Goal: Task Accomplishment & Management: Manage account settings

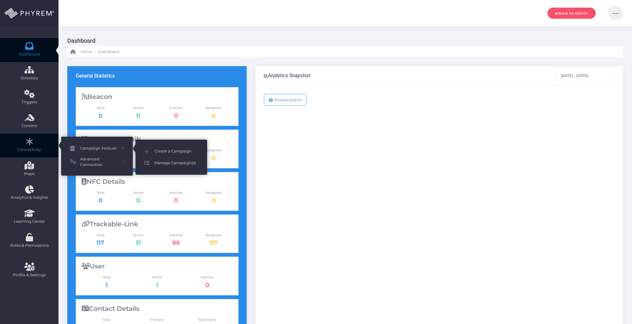
click at [171, 164] on span "Manage Campaign(s)" at bounding box center [177, 163] width 44 height 8
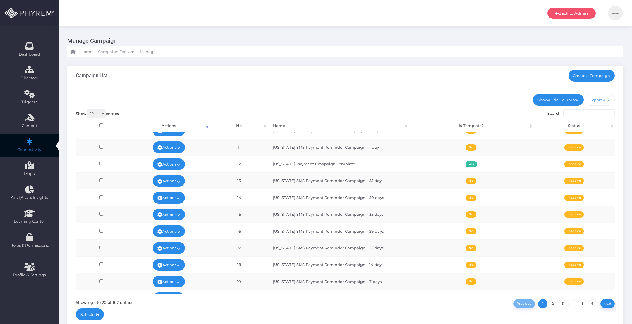
scroll to position [167, 0]
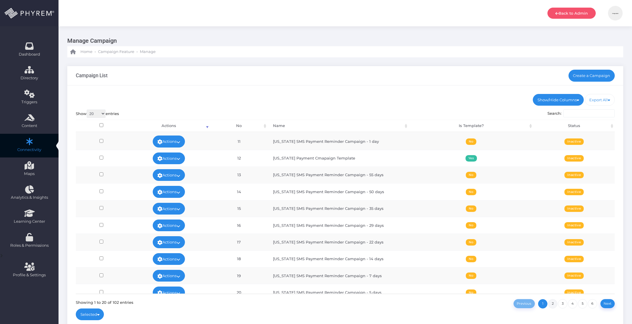
click at [553, 304] on link "2" at bounding box center [552, 303] width 9 height 9
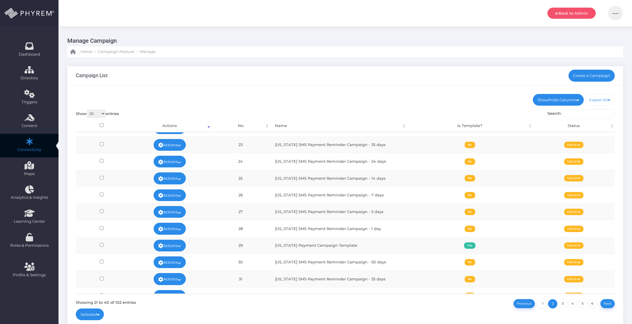
scroll to position [0, 0]
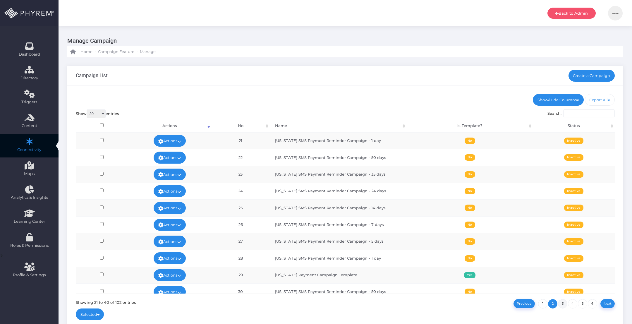
click at [563, 301] on link "3" at bounding box center [562, 303] width 9 height 9
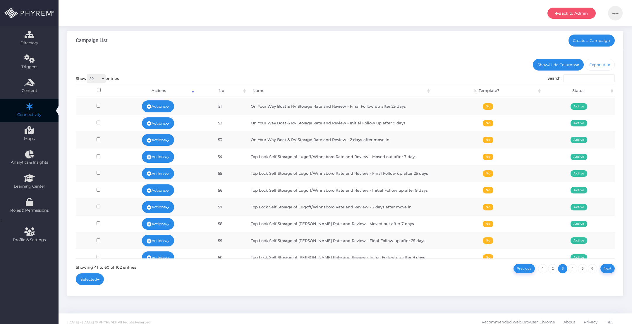
scroll to position [41, 0]
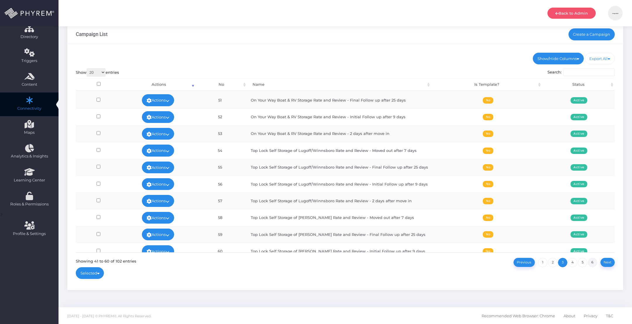
click at [593, 261] on link "6" at bounding box center [592, 262] width 9 height 9
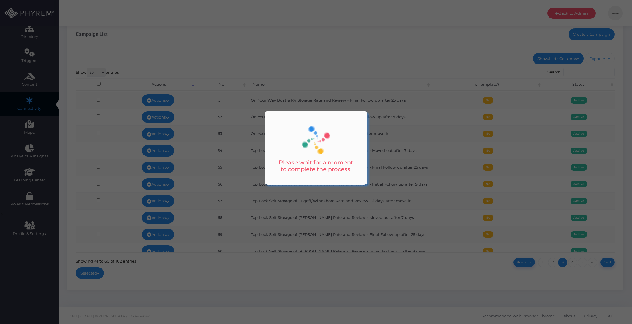
scroll to position [0, 0]
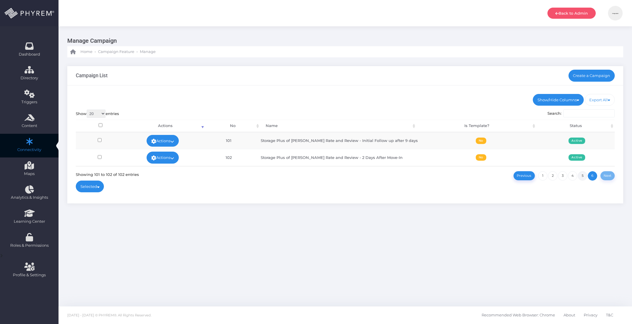
click at [583, 173] on link "5" at bounding box center [582, 175] width 9 height 9
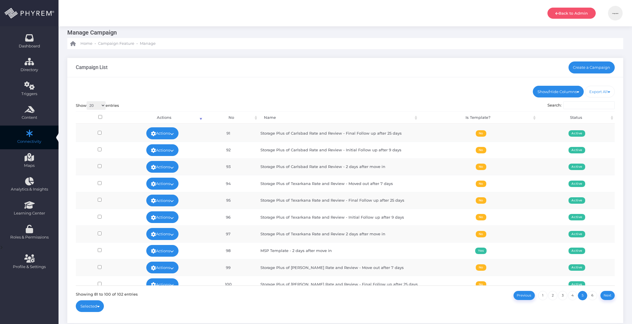
scroll to position [41, 0]
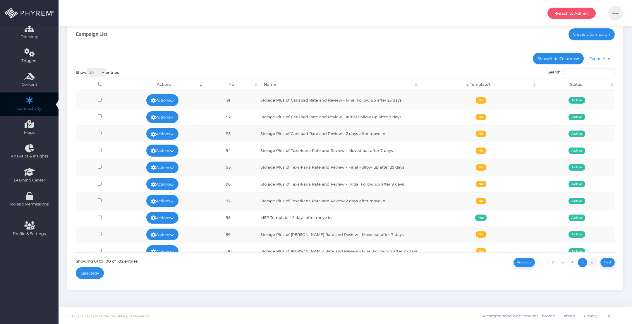
click at [594, 262] on link "6" at bounding box center [592, 262] width 9 height 9
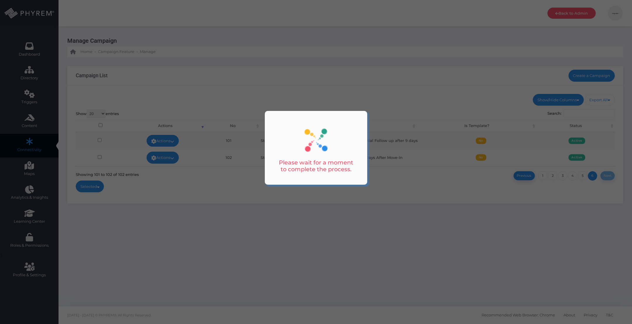
scroll to position [0, 0]
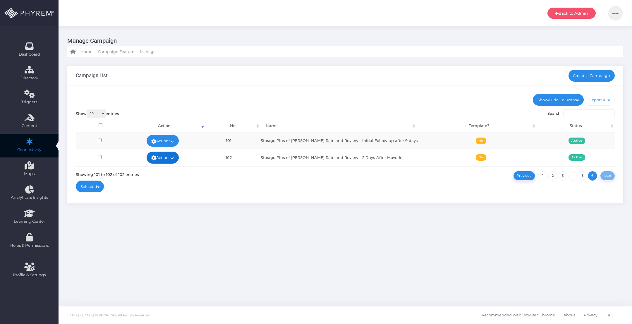
click at [174, 158] on icon at bounding box center [172, 158] width 4 height 0
click at [160, 141] on link "Edit" at bounding box center [164, 140] width 38 height 11
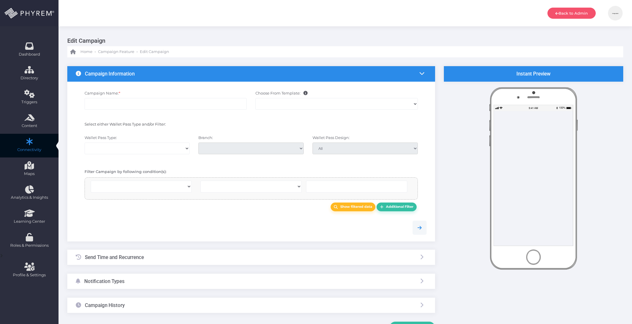
select select
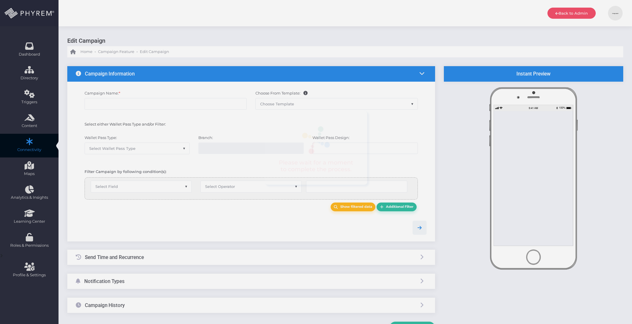
type input "Storage Plus of [PERSON_NAME] Rate and Review - 2 Days After Move-In"
select select "15"
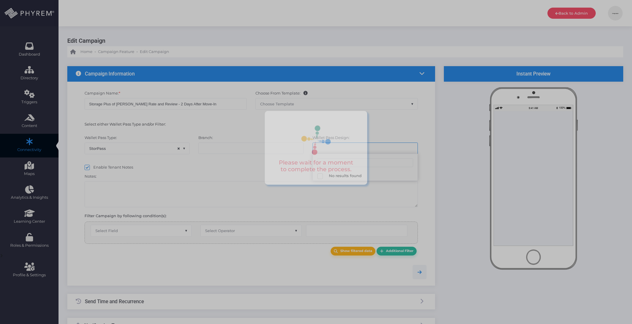
select select "667"
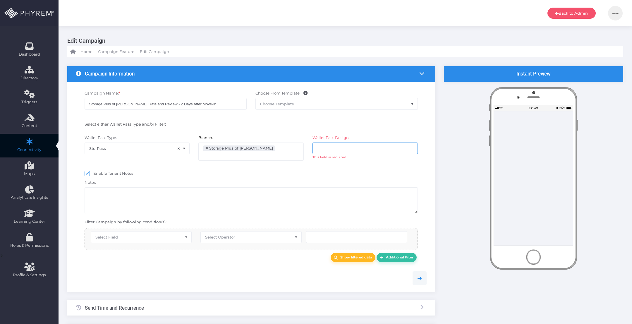
select select "after_x_days"
select select "2183"
select select "pr_wallet_users.created_date"
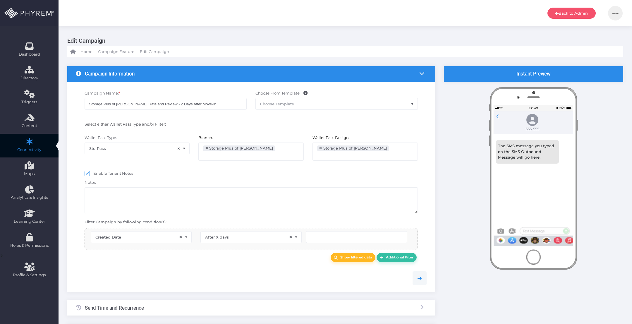
type input "2"
select select "pr_wallet_users.voided"
select select "equals"
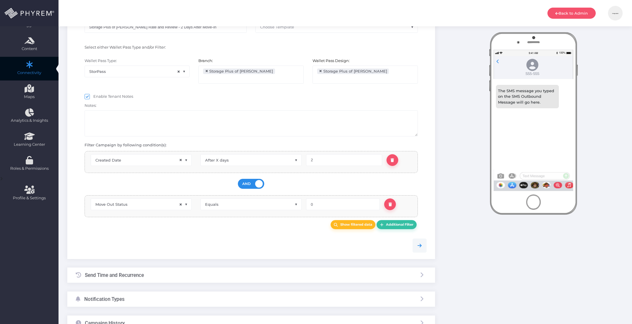
scroll to position [122, 0]
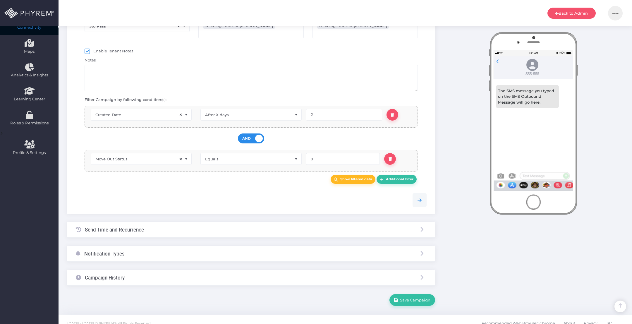
click at [239, 222] on div "Send Time and Recurrence" at bounding box center [251, 230] width 368 height 16
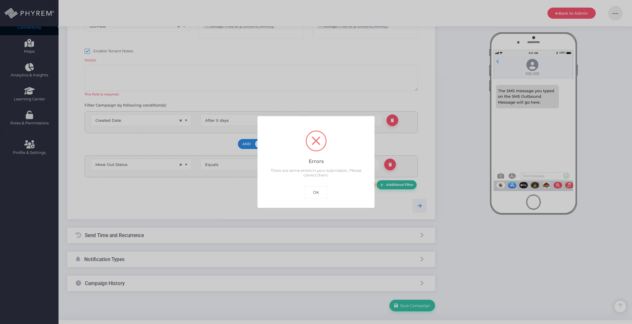
click at [312, 186] on div "OK Cancel" at bounding box center [316, 190] width 27 height 16
click at [314, 194] on button "OK" at bounding box center [316, 192] width 24 height 12
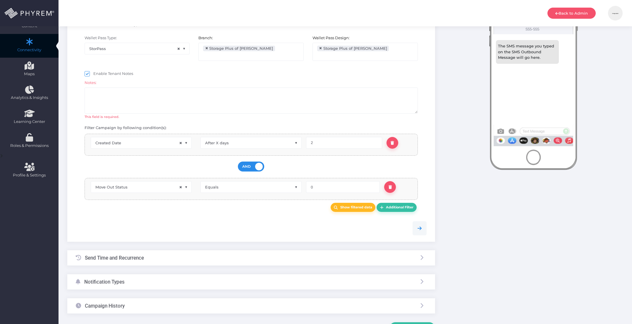
scroll to position [44, 0]
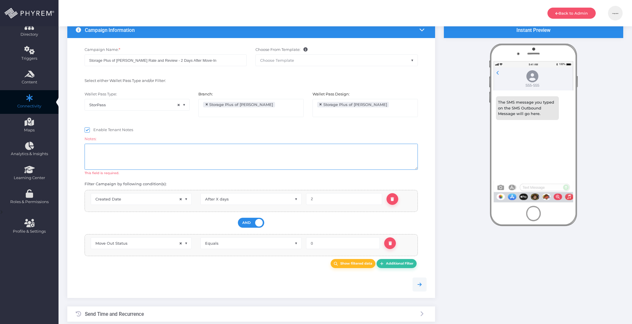
click at [182, 151] on textarea at bounding box center [251, 157] width 333 height 26
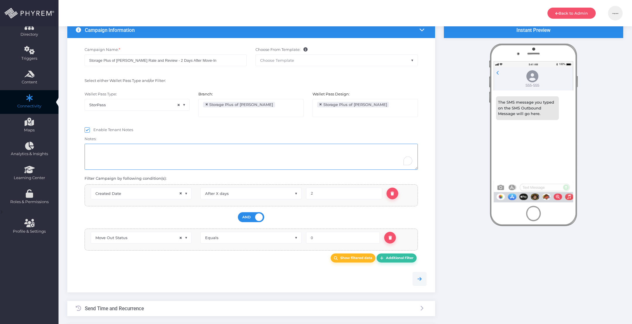
scroll to position [122, 0]
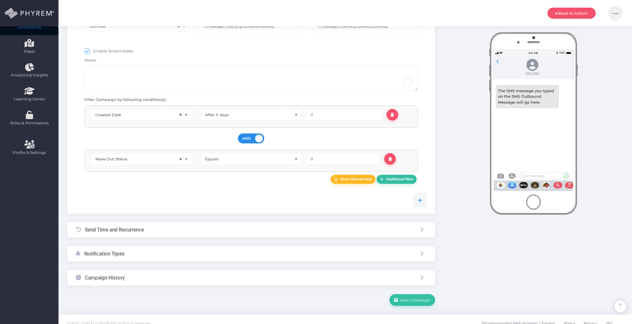
click at [182, 224] on div "Send Time and Recurrence" at bounding box center [251, 230] width 368 height 16
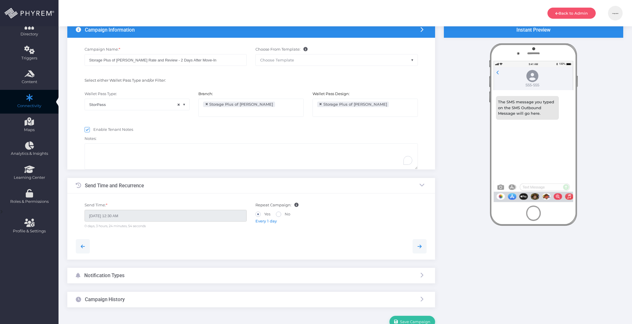
scroll to position [0, 0]
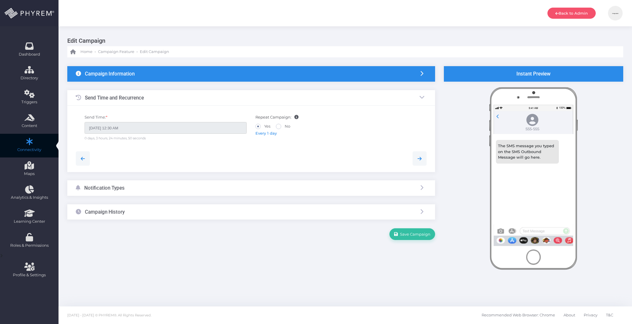
click at [265, 135] on span "Every 1 day" at bounding box center [266, 133] width 21 height 5
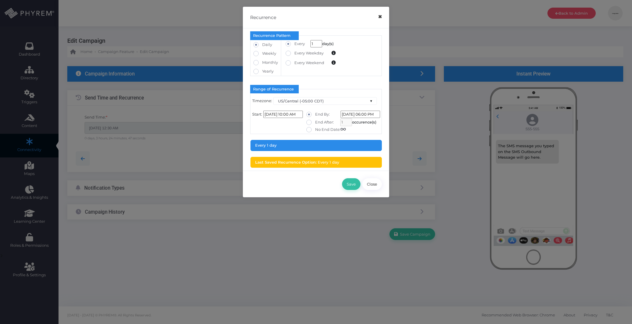
click at [379, 16] on button "×" at bounding box center [379, 16] width 11 height 13
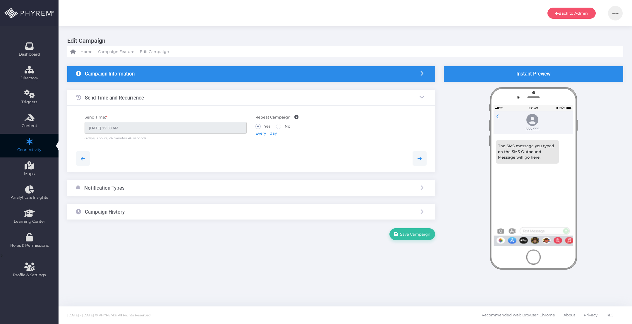
click at [254, 188] on div "Notification Types" at bounding box center [251, 188] width 368 height 16
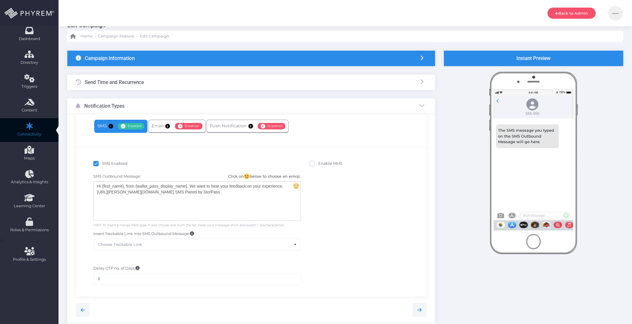
scroll to position [17, 0]
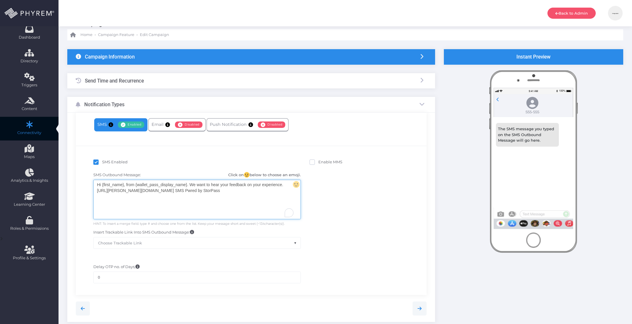
click at [213, 203] on div "Hi {first_name}, from {wallet_pass_display_name}. We want to hear your feedback…" at bounding box center [197, 199] width 207 height 39
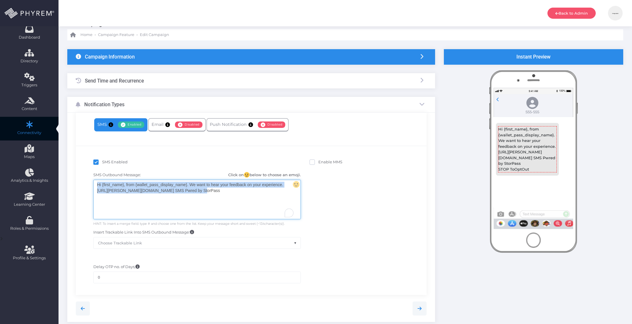
drag, startPoint x: 208, startPoint y: 192, endPoint x: 78, endPoint y: 183, distance: 130.0
click at [73, 179] on div "SMS Enabled Disabled Email Enabled Disabled" at bounding box center [251, 217] width 368 height 209
copy div "Hi {first_name}, from {wallet_pass_display_name}. We want to hear your feedback…"
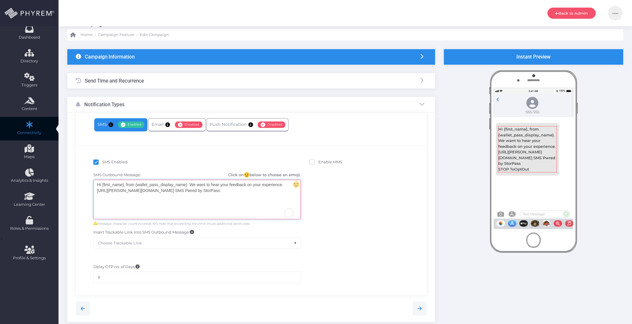
click at [227, 204] on div "Hi {first_name}, from {wallet_pass_display_name}. We want to hear your feedback…" at bounding box center [197, 199] width 207 height 39
click at [341, 195] on div "SMS Outbound Message: Click on below to choose an emoji. Hi {first_name}, from …" at bounding box center [251, 210] width 342 height 83
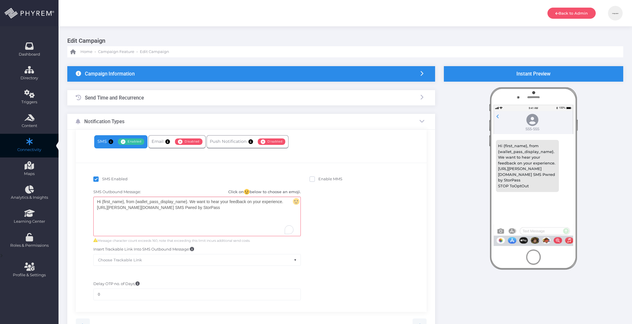
click at [255, 73] on div "Campaign Information" at bounding box center [251, 74] width 368 height 16
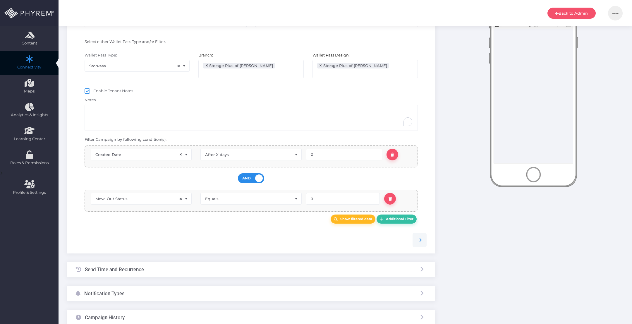
scroll to position [122, 0]
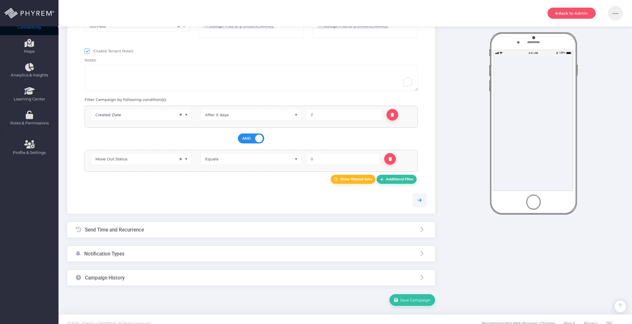
click at [173, 246] on div "Notification Types" at bounding box center [251, 254] width 368 height 16
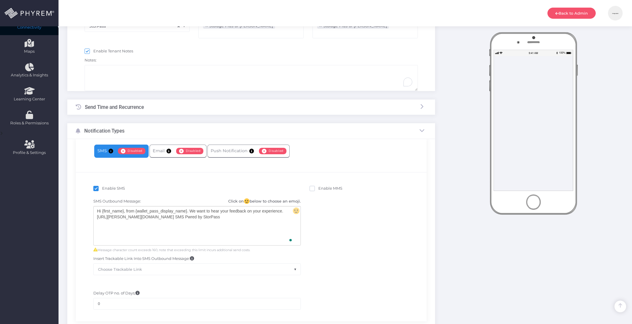
scroll to position [84, 0]
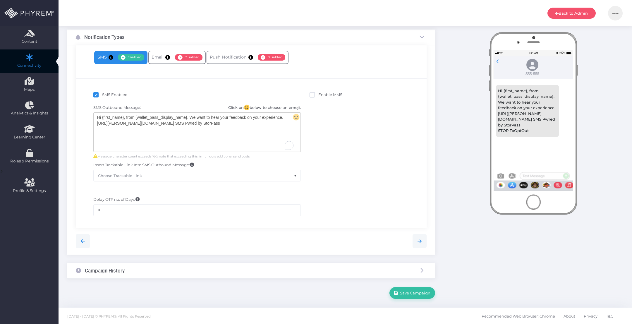
click at [187, 117] on div "Hi {first_name}, from {wallet_pass_display_name}. We want to hear your feedback…" at bounding box center [197, 132] width 207 height 39
drag, startPoint x: 188, startPoint y: 118, endPoint x: 162, endPoint y: 116, distance: 25.2
click at [136, 116] on div "Hi {first_name}, from {wallet_pass_display_name}. We want to hear your feedback…" at bounding box center [197, 132] width 207 height 39
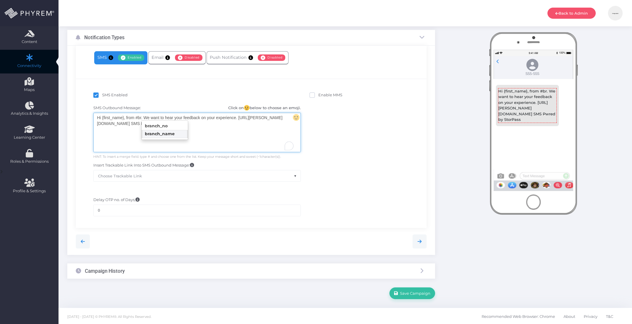
click at [169, 133] on body "Back to Admin David De La Garza David De La Garza digital@fineviewmarketing.com…" at bounding box center [316, 78] width 632 height 324
click at [220, 136] on div "Hi {first_name}, from {branch_name} . We want to hear your feedback on your exp…" at bounding box center [197, 132] width 207 height 39
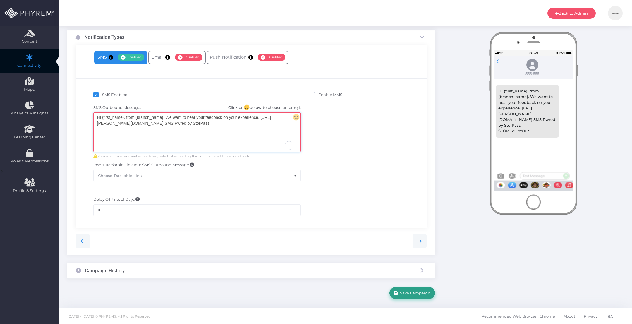
click at [408, 292] on span "Save Campaign" at bounding box center [414, 293] width 32 height 5
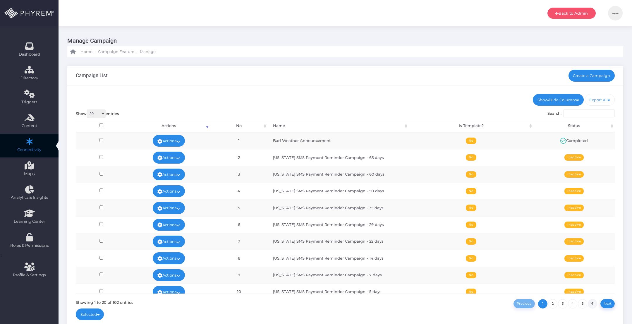
click at [594, 301] on link "6" at bounding box center [592, 303] width 9 height 9
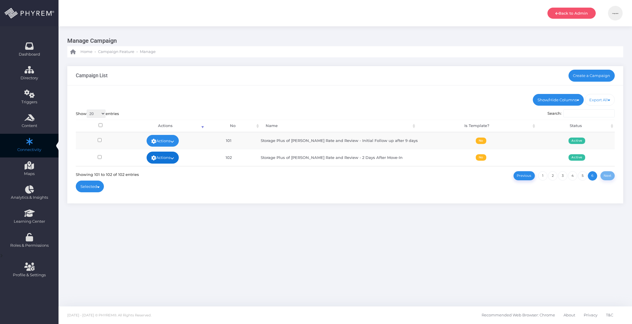
click at [174, 158] on icon at bounding box center [172, 158] width 4 height 0
click at [168, 141] on link "Edit" at bounding box center [164, 140] width 38 height 11
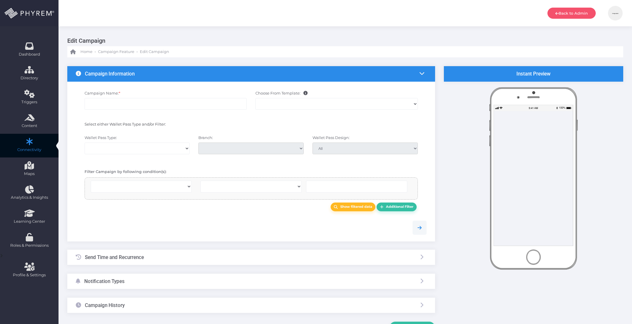
select select
type input "Storage Plus of [PERSON_NAME] Rate and Review - 2 Days After Move-In"
select select "15"
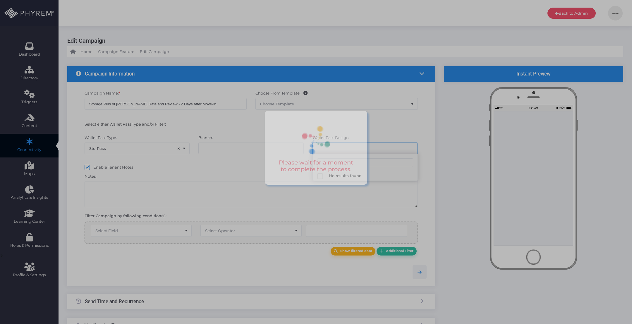
select select "667"
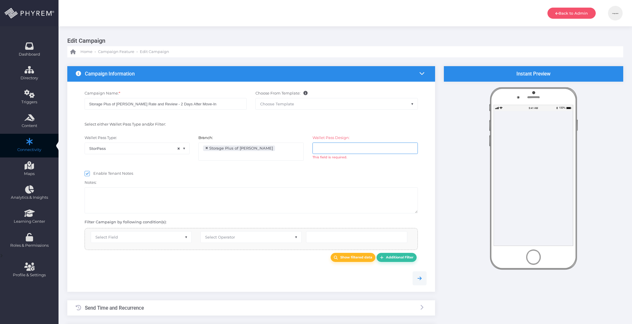
select select "after_x_days"
select select "2183"
select select "pr_wallet_users.created_date"
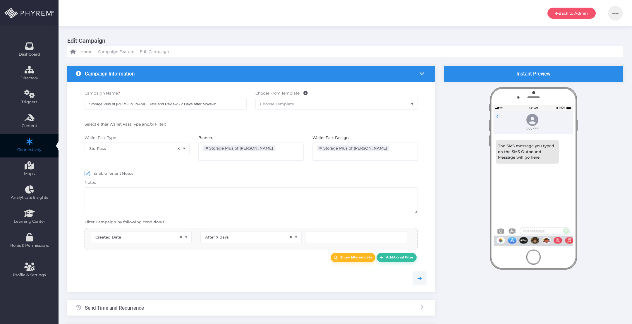
type input "2"
select select "pr_wallet_users.voided"
select select "equals"
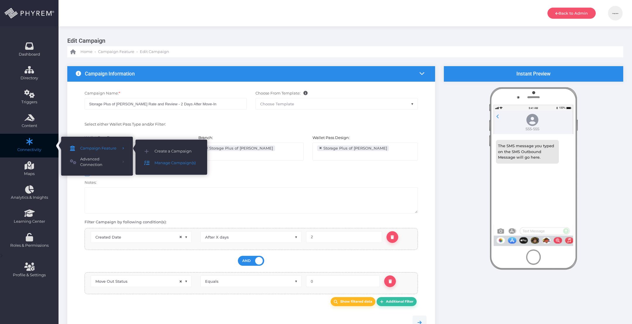
click at [158, 163] on span "Manage Campaign(s)" at bounding box center [177, 163] width 44 height 8
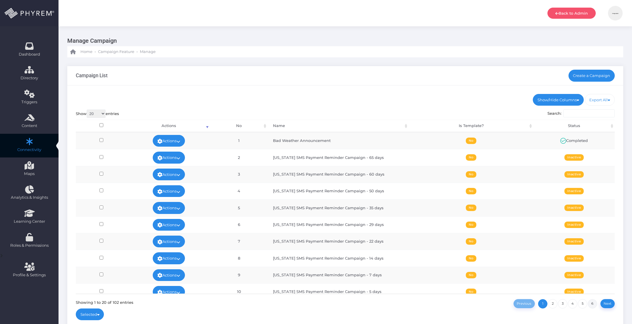
click at [593, 302] on link "6" at bounding box center [592, 303] width 9 height 9
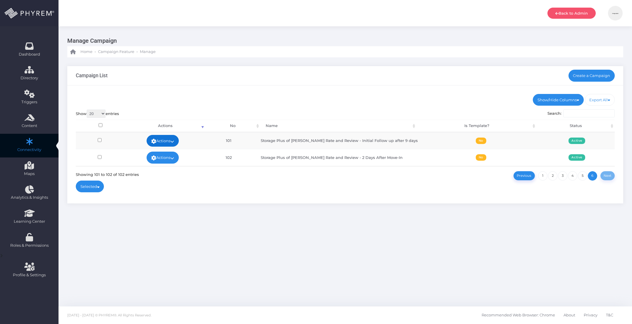
click at [165, 139] on link "Actions" at bounding box center [163, 141] width 32 height 12
click at [165, 140] on link "Edit" at bounding box center [164, 140] width 38 height 11
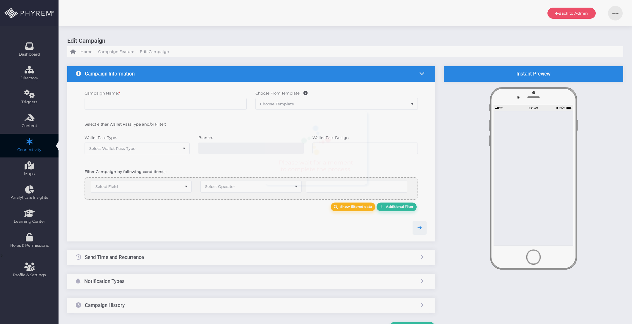
type input "Storage Plus of [PERSON_NAME] Rate and Review - Initial Follow up after 9 days"
select select "15"
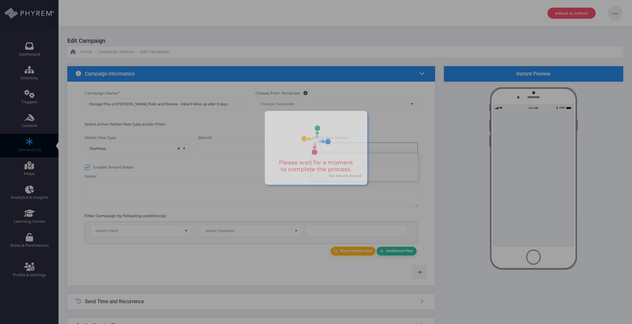
select select "667"
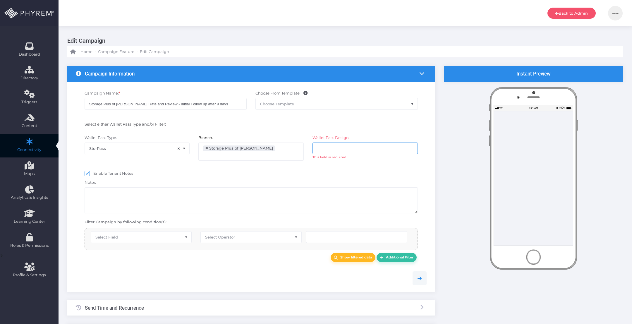
scroll to position [14, 0]
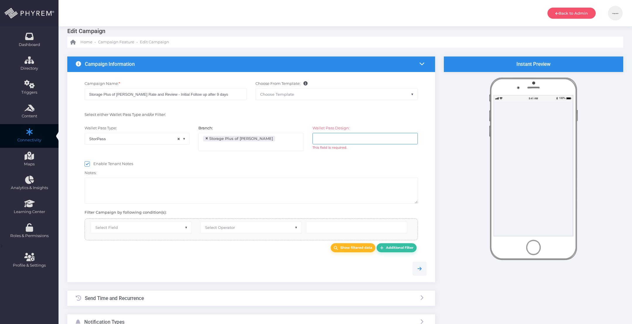
select select "after_x_days"
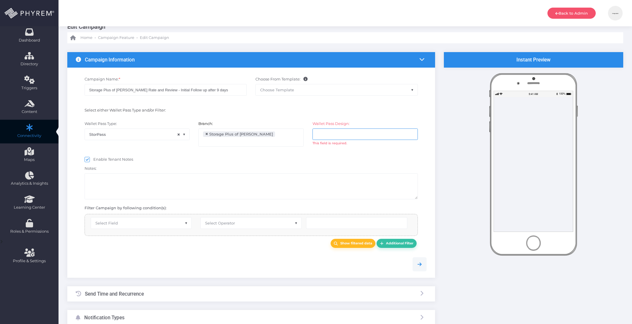
select select "2183"
select select "pr_wallet_users.created_date"
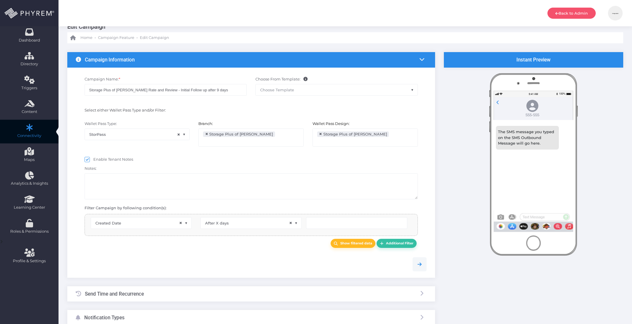
scroll to position [9, 0]
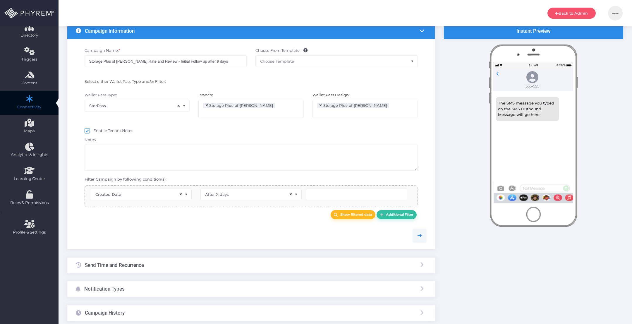
type input "9"
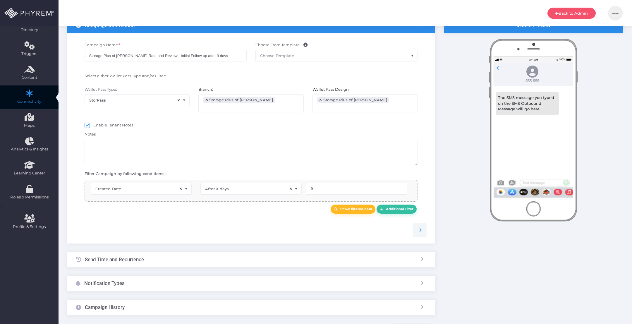
scroll to position [59, 0]
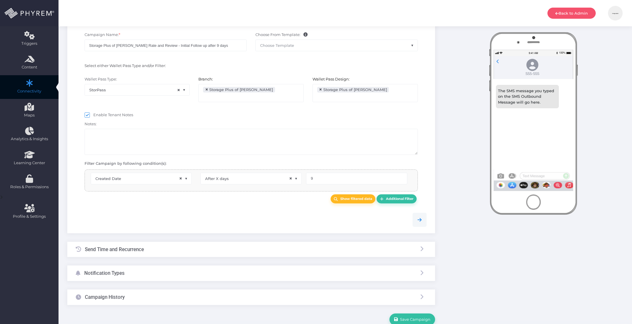
select select "pr_campaign_success_log_view.unfinished"
select select "in_list"
select select "pr_campaign_log.campaign_id"
select select "equals"
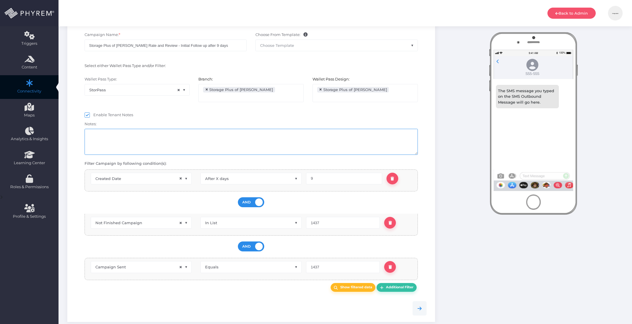
click at [159, 132] on textarea at bounding box center [251, 142] width 333 height 26
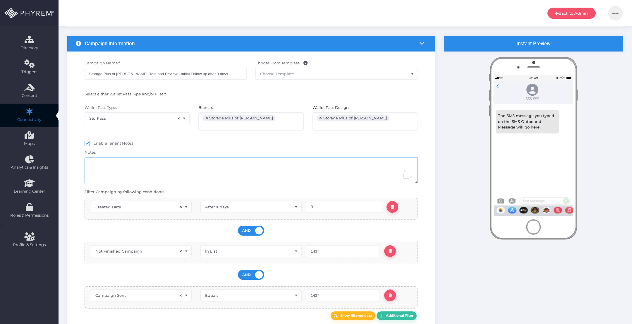
scroll to position [0, 0]
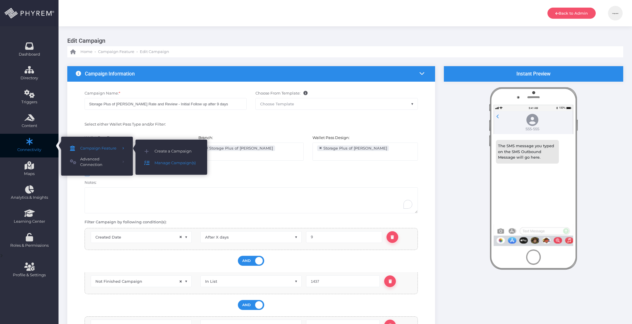
click at [157, 162] on span "Manage Campaign(s)" at bounding box center [177, 163] width 44 height 8
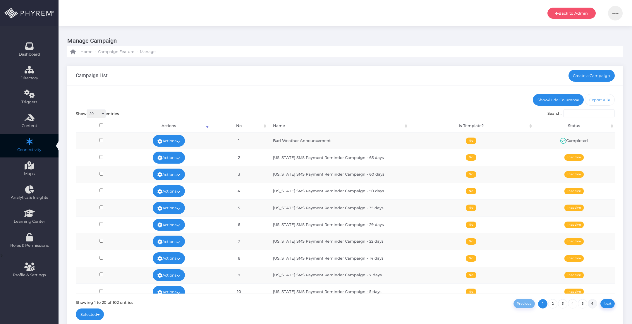
click at [594, 302] on link "6" at bounding box center [592, 303] width 9 height 9
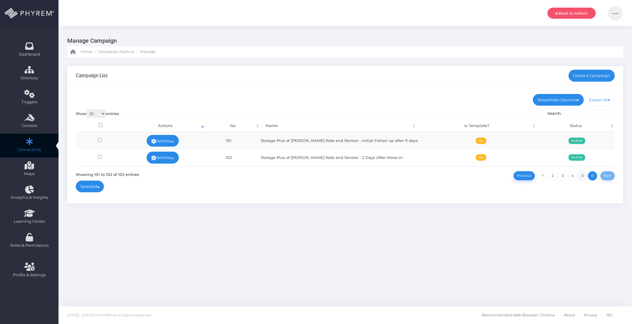
click at [583, 176] on link "5" at bounding box center [582, 175] width 9 height 9
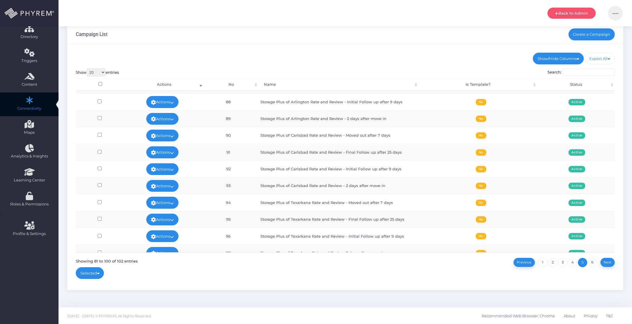
scroll to position [167, 0]
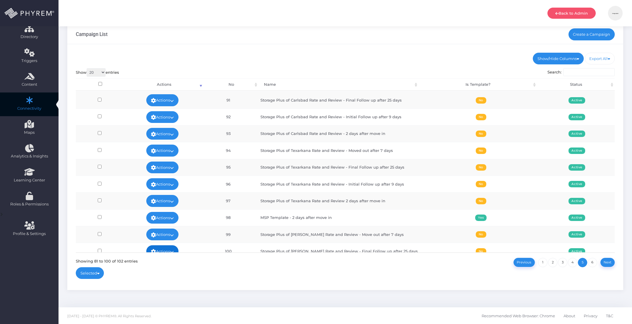
click at [173, 245] on link "Actions" at bounding box center [162, 251] width 32 height 12
click at [162, 186] on link "Edit" at bounding box center [163, 186] width 38 height 11
click at [178, 229] on link "Actions" at bounding box center [162, 235] width 32 height 12
click at [160, 170] on link "Edit" at bounding box center [163, 170] width 38 height 11
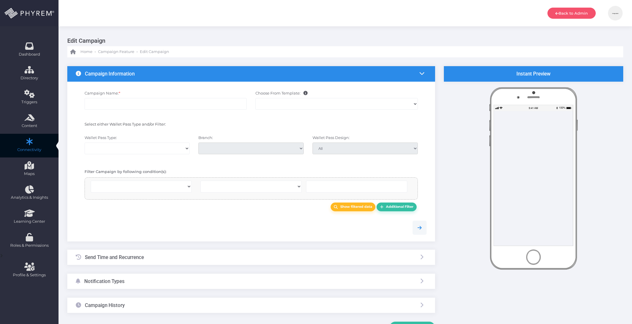
select select
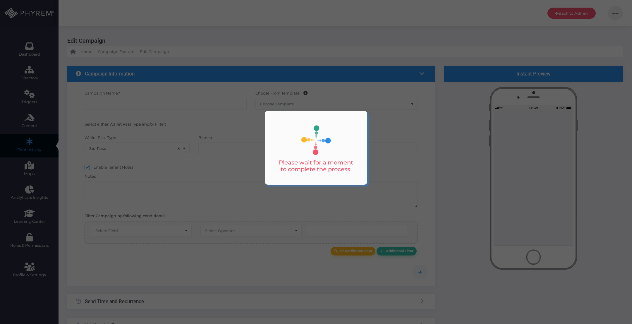
type input "Storage Plus of Forney Rate and Review - Final Follow up after 25 days"
select select "15"
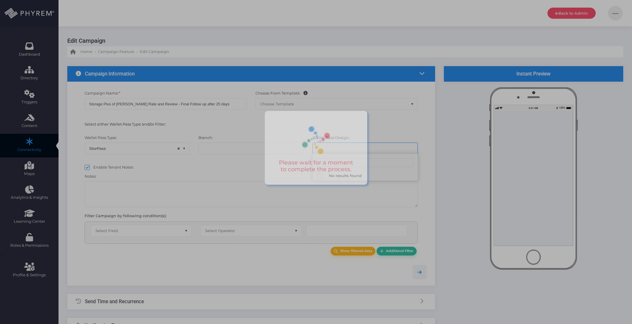
select select "667"
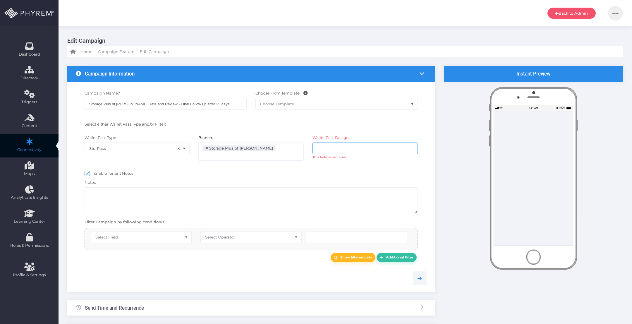
select select "after_x_days"
select select "2183"
select select "pr_wallet_users.created_date"
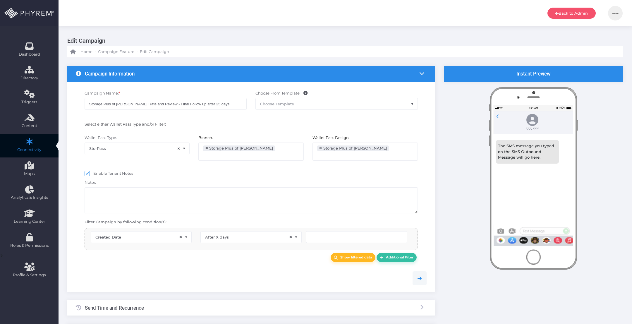
type input "25"
select select "pr_campaign_log.campaign_id"
select select "equals"
select select "pr_campaign_success_log_view.unfinished"
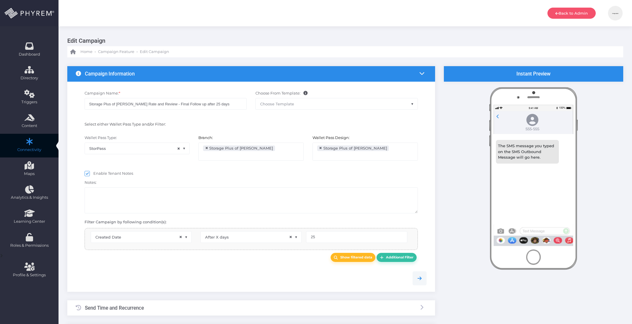
select select "in_list"
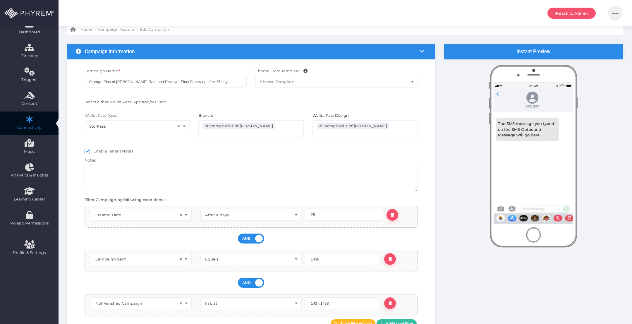
scroll to position [29, 0]
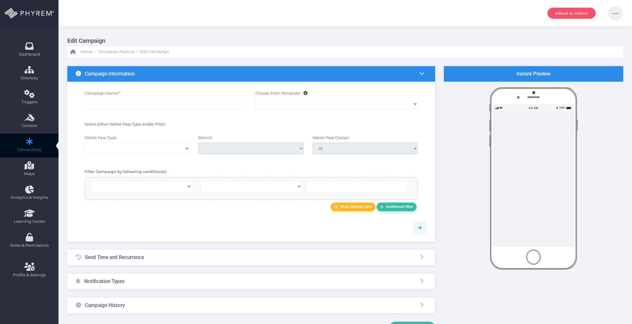
select select
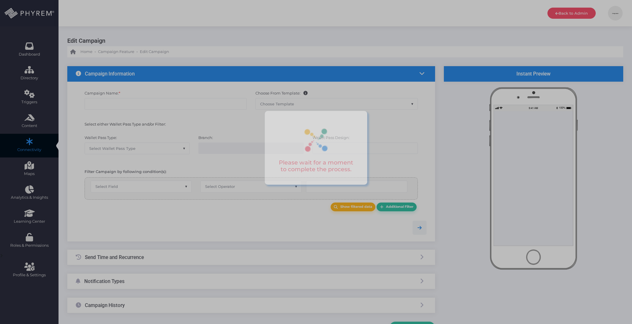
type input "Storage Plus of [PERSON_NAME] Rate and Review - Move out after 7 days"
select select "15"
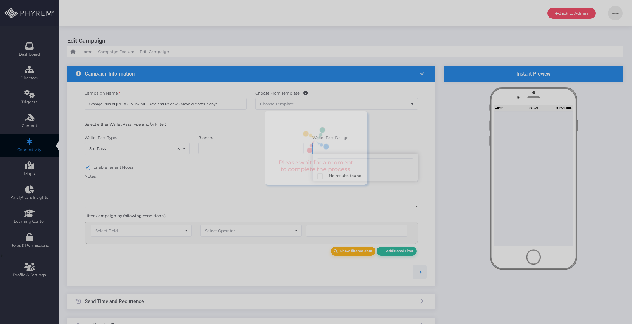
select select "667"
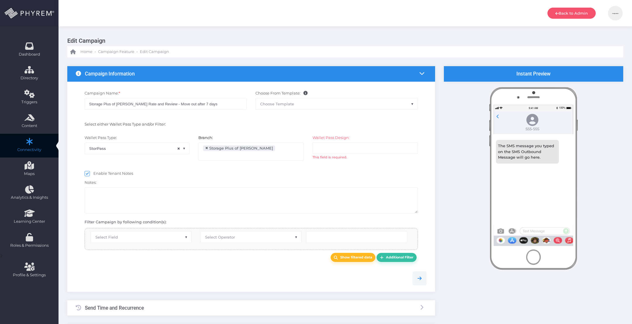
select select "after_x_days"
select select "2183"
select select "pr_storage_ledger.closed_on"
type input "7"
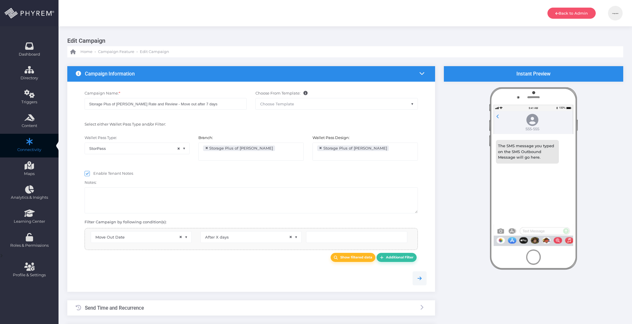
type input "7"
select select "pr_campaign_success_log_view.unfinished"
select select "in_list"
select select "pr_campaign_log.campaign_id"
select select "equals"
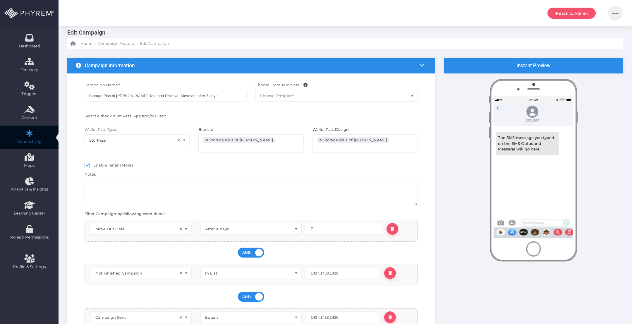
scroll to position [0, 0]
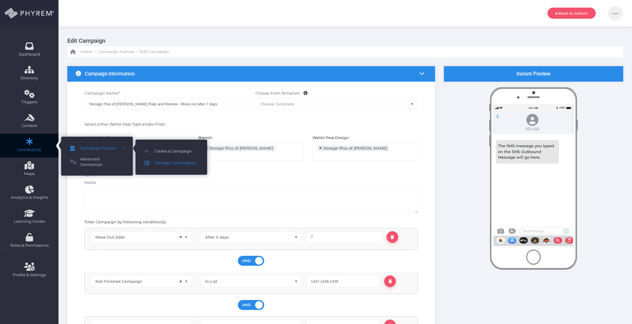
click at [164, 166] on span "Manage Campaign(s)" at bounding box center [177, 163] width 44 height 8
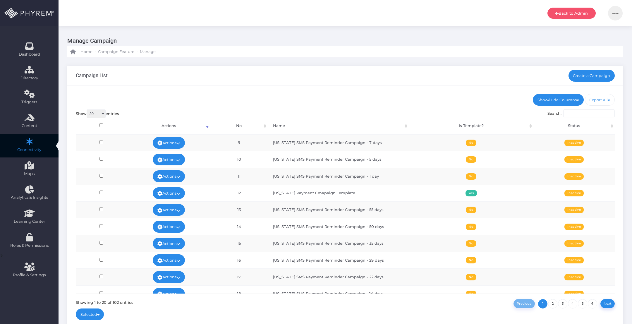
scroll to position [167, 0]
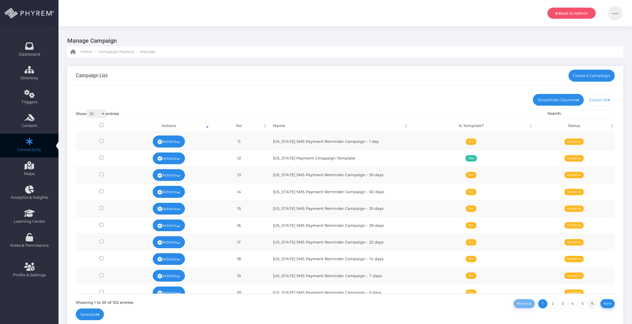
click at [595, 301] on link "6" at bounding box center [592, 303] width 9 height 9
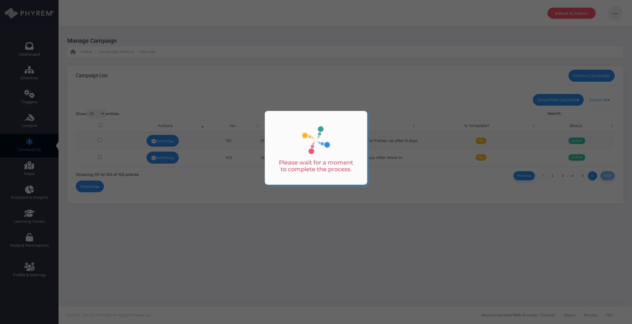
scroll to position [0, 0]
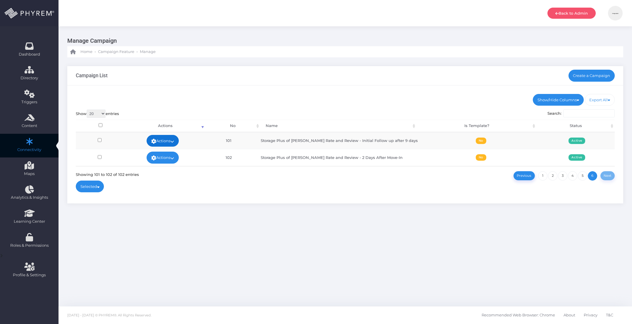
click at [170, 137] on link "Actions" at bounding box center [163, 141] width 32 height 12
click at [167, 141] on link "Edit" at bounding box center [164, 140] width 38 height 11
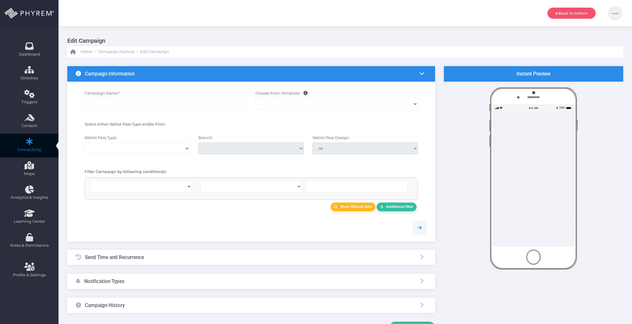
select select
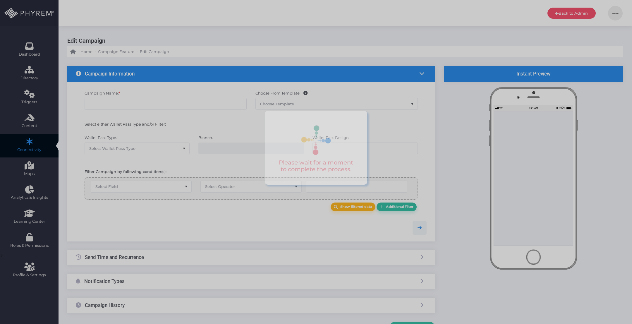
type input "Storage Plus of [PERSON_NAME] Rate and Review - Initial Follow up after 9 days"
select select "15"
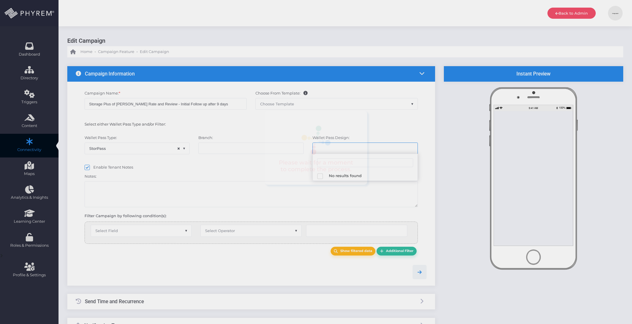
select select "667"
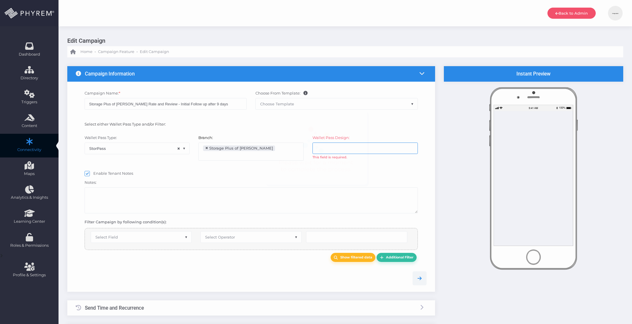
scroll to position [47, 0]
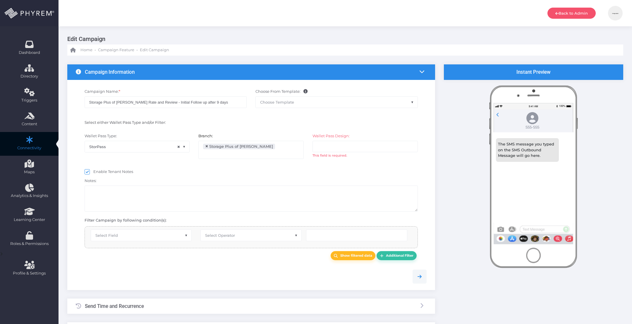
scroll to position [5, 0]
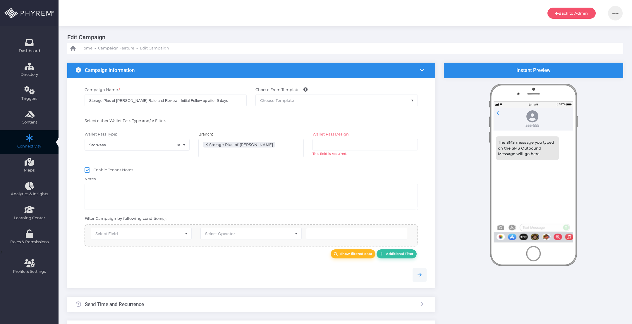
select select "after_x_days"
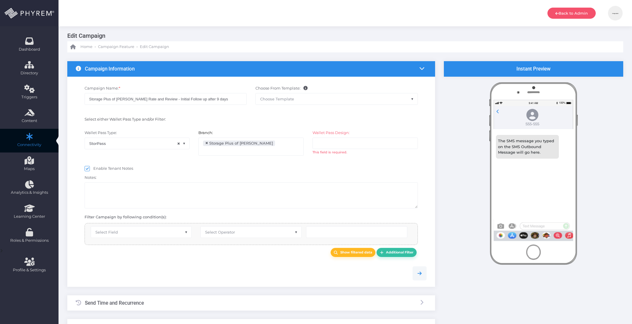
scroll to position [9, 0]
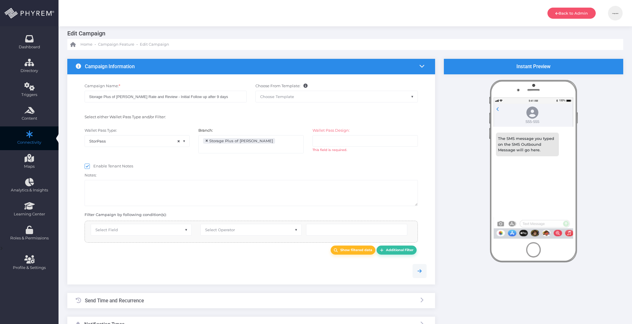
select select "2183"
select select "pr_wallet_users.created_date"
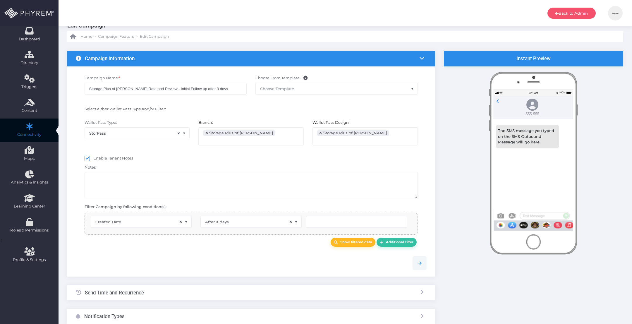
scroll to position [16, 0]
type input "9"
select select "pr_campaign_success_log_view.unfinished"
select select "in_list"
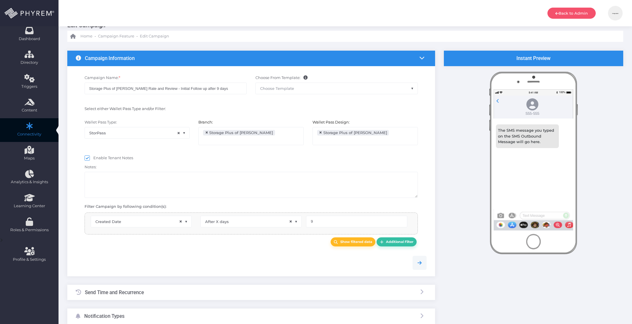
select select "pr_campaign_log.campaign_id"
select select "equals"
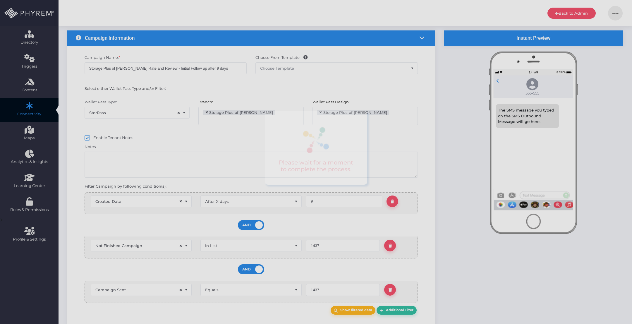
scroll to position [37, 0]
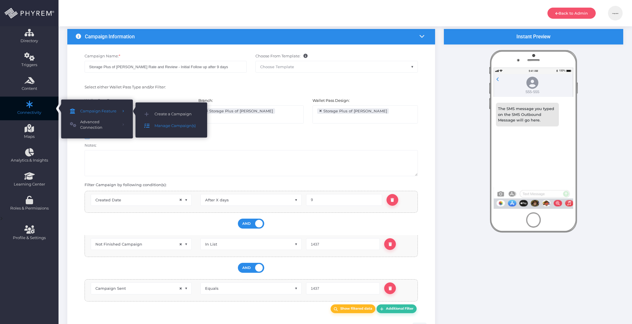
click at [161, 124] on span "Manage Campaign(s)" at bounding box center [177, 126] width 44 height 8
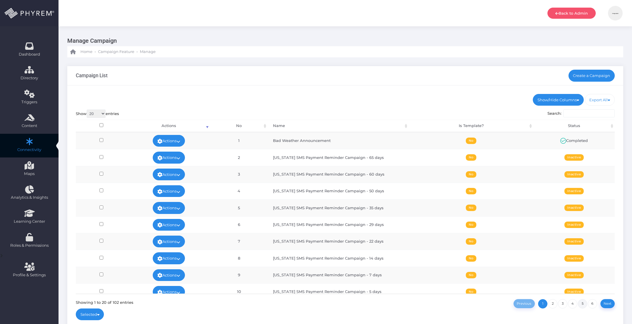
click at [583, 301] on link "5" at bounding box center [582, 303] width 9 height 9
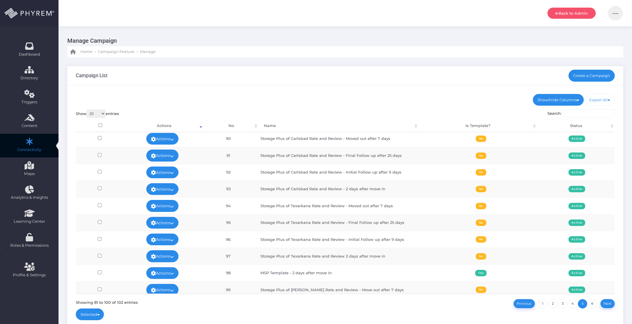
scroll to position [167, 0]
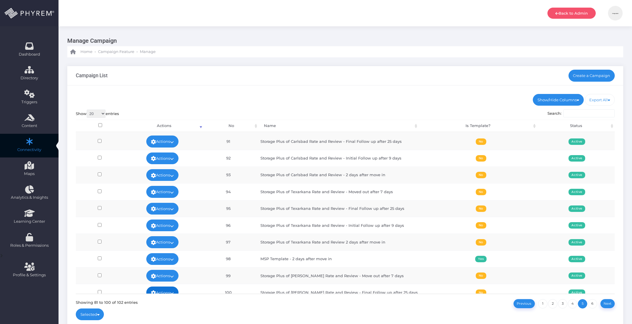
click at [174, 293] on icon at bounding box center [172, 293] width 4 height 0
click at [157, 227] on link "Edit" at bounding box center [163, 227] width 38 height 11
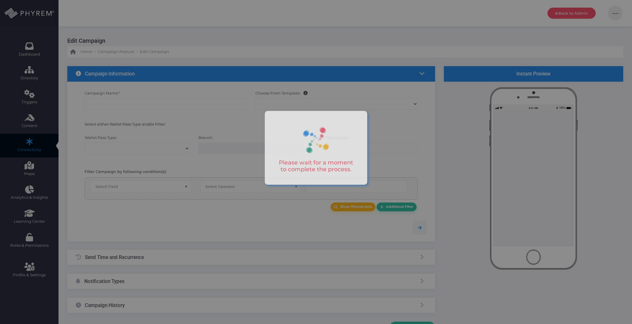
select select
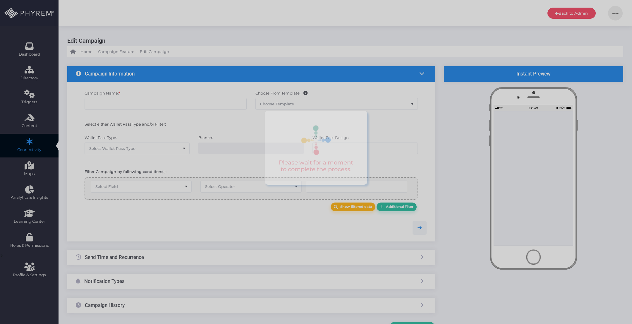
type input "Storage Plus of Forney Rate and Review - Final Follow up after 25 days"
select select "15"
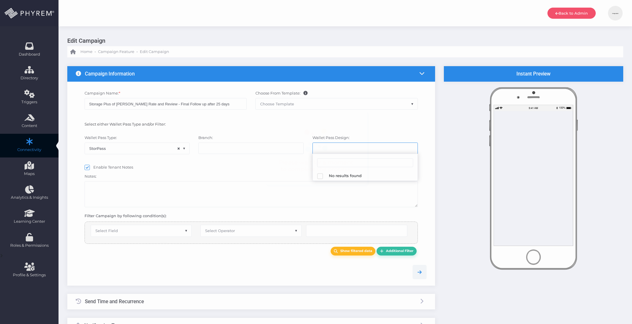
select select "667"
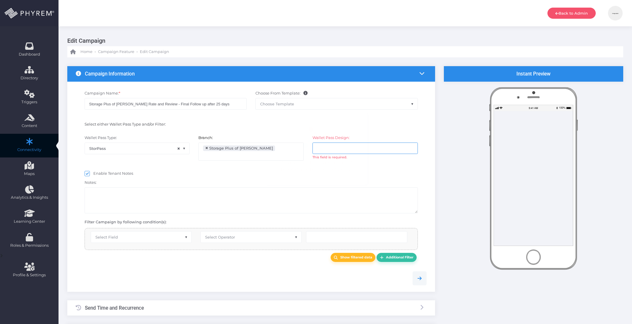
scroll to position [47, 0]
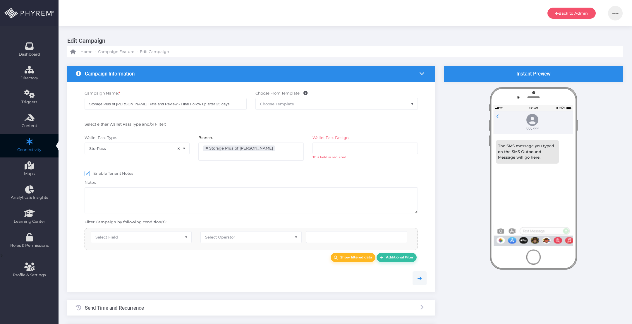
select select "after_x_days"
select select "2183"
select select "pr_wallet_users.created_date"
type input "25"
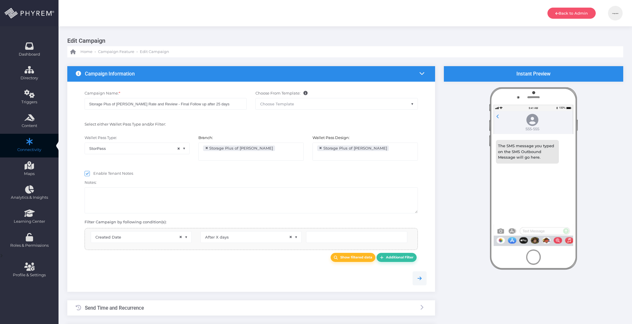
type input "25"
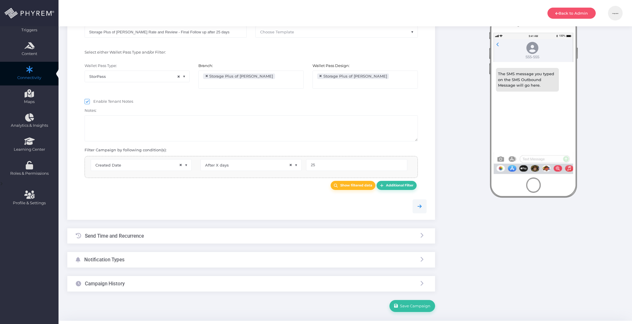
select select "pr_campaign_log.campaign_id"
select select "equals"
select select "pr_campaign_success_log_view.unfinished"
select select "in_list"
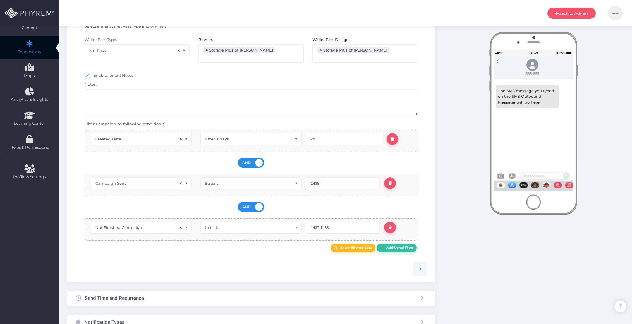
scroll to position [0, 0]
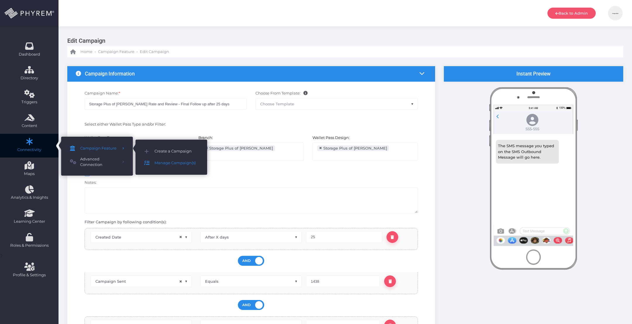
click at [163, 165] on span "Manage Campaign(s)" at bounding box center [177, 163] width 44 height 8
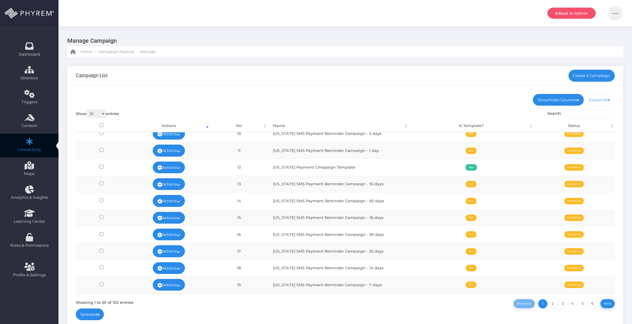
scroll to position [167, 0]
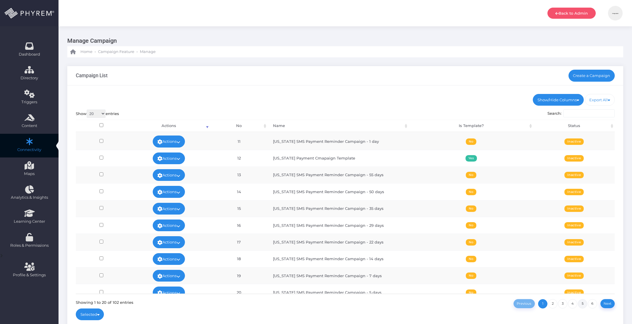
click at [583, 302] on link "5" at bounding box center [582, 303] width 9 height 9
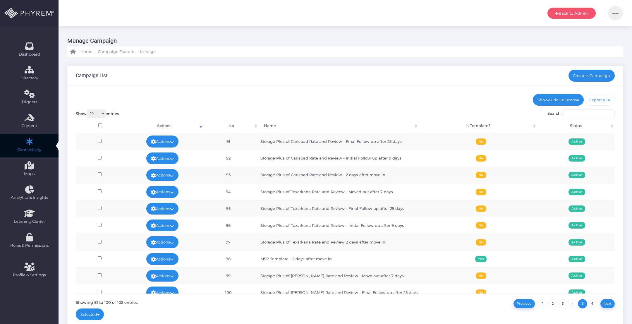
scroll to position [161, 0]
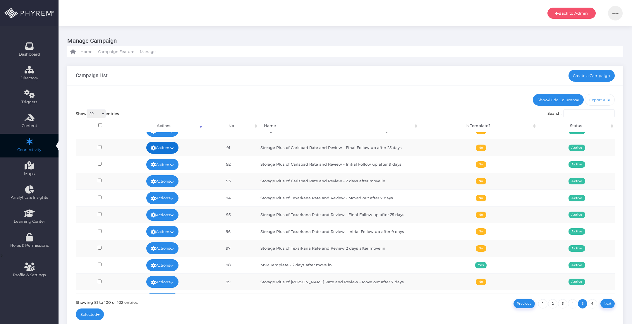
click at [174, 148] on icon at bounding box center [172, 148] width 4 height 0
click at [167, 156] on link "Edit" at bounding box center [163, 156] width 38 height 11
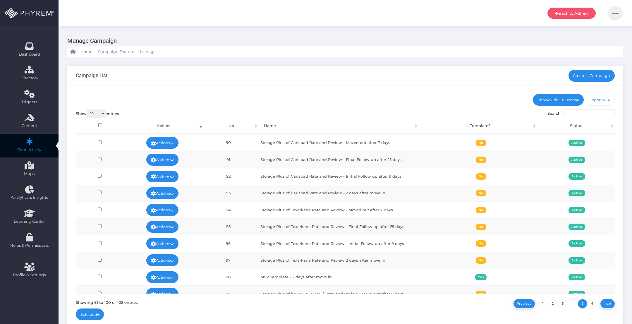
scroll to position [143, 0]
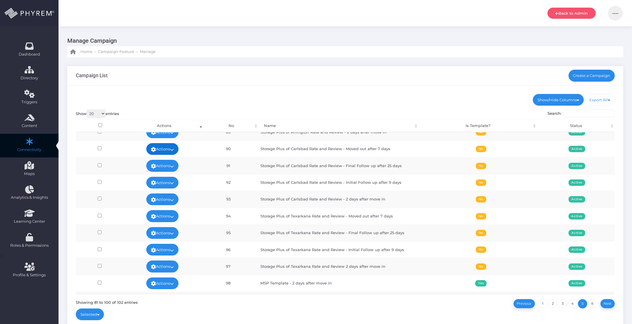
click at [170, 145] on link "Actions" at bounding box center [162, 149] width 32 height 12
click at [165, 158] on link "Edit" at bounding box center [163, 158] width 38 height 11
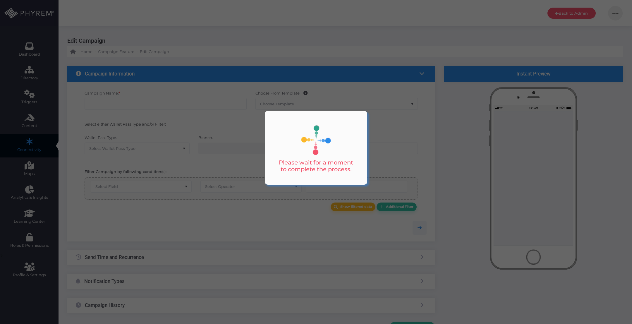
type input "Storage Plus of Carlsbad Rate and Review - Final Follow up after 25 days"
select select "15"
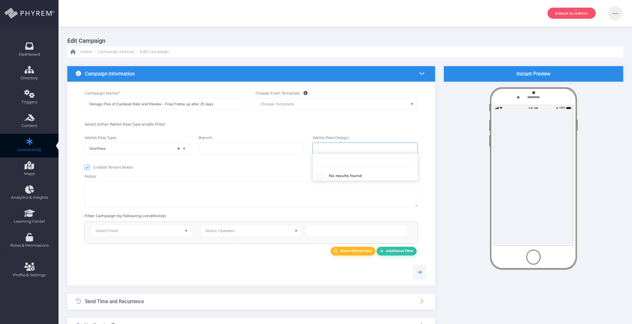
select select "662"
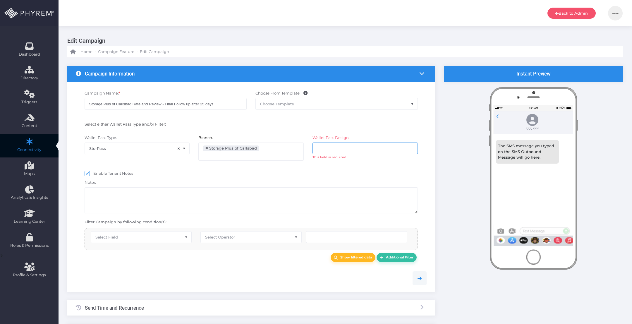
scroll to position [23, 0]
select select "after_x_days"
select select "2197"
select select "pr_wallet_users.created_date"
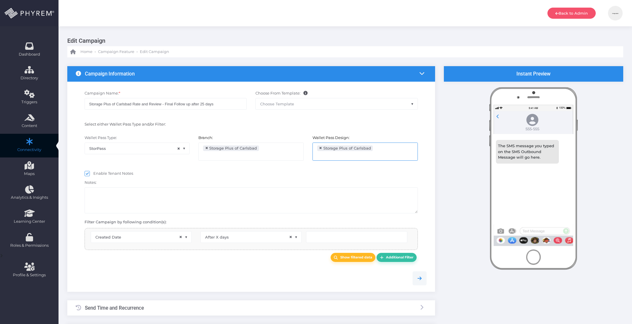
type input "25"
click at [263, 202] on textarea at bounding box center [251, 200] width 333 height 26
select select "pr_campaign_log.campaign_id"
select select "equals"
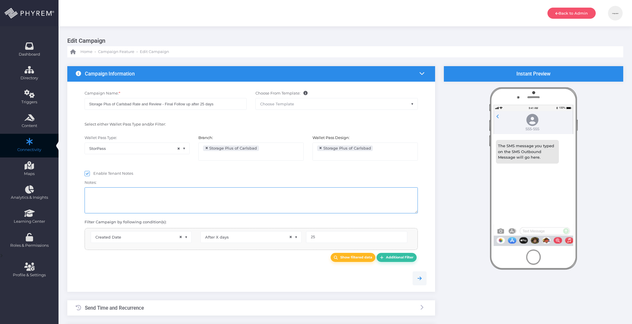
select select "pr_campaign_success_log_view.unfinished"
select select "in_list"
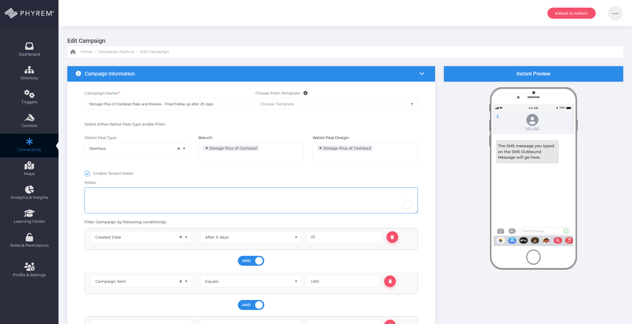
click at [267, 199] on textarea "To enrich screen reader interactions, please activate Accessibility in Grammarl…" at bounding box center [251, 200] width 333 height 26
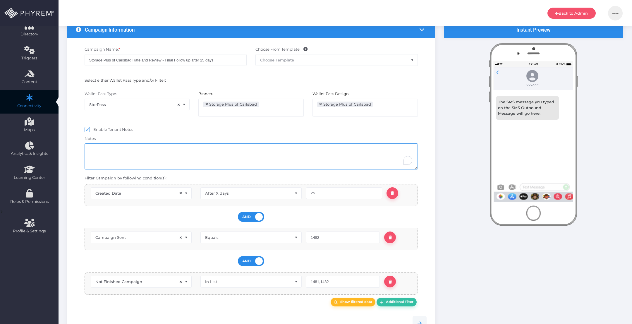
scroll to position [41, 0]
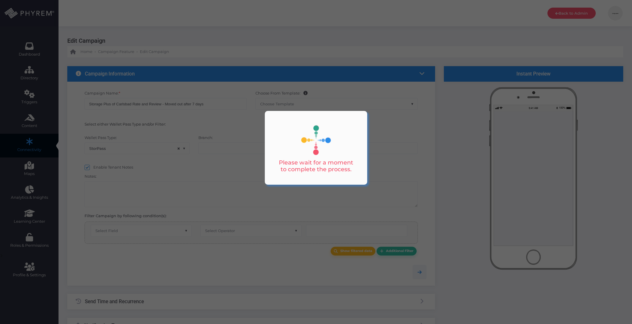
select select "15"
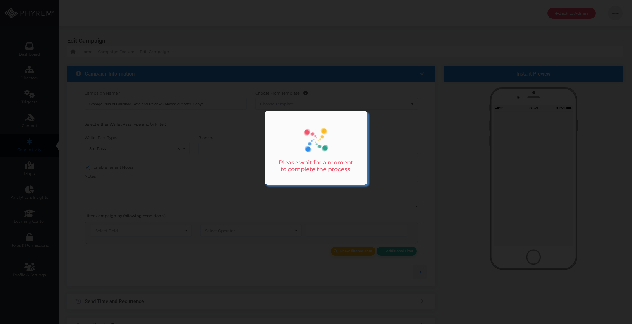
select select "662"
select select "after_x_days"
select select "2197"
select select "pr_storage_ledger.closed_on"
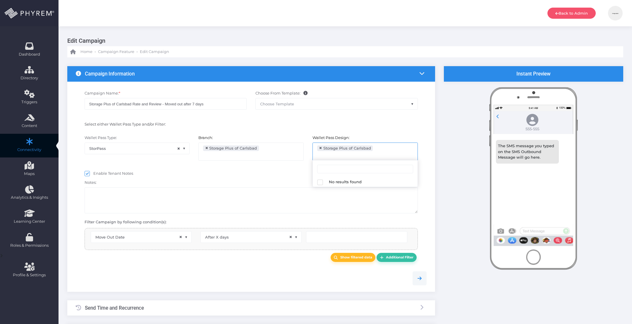
type input "7"
select select "pr_campaign_success_log_view.unfinished"
select select "in_list"
select select "pr_campaign_log.campaign_id"
select select "equals"
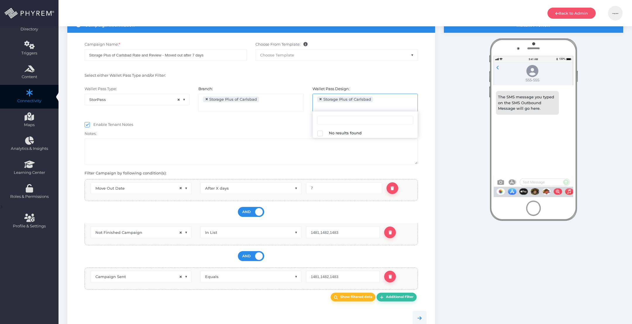
scroll to position [47, 0]
